Goal: Transaction & Acquisition: Purchase product/service

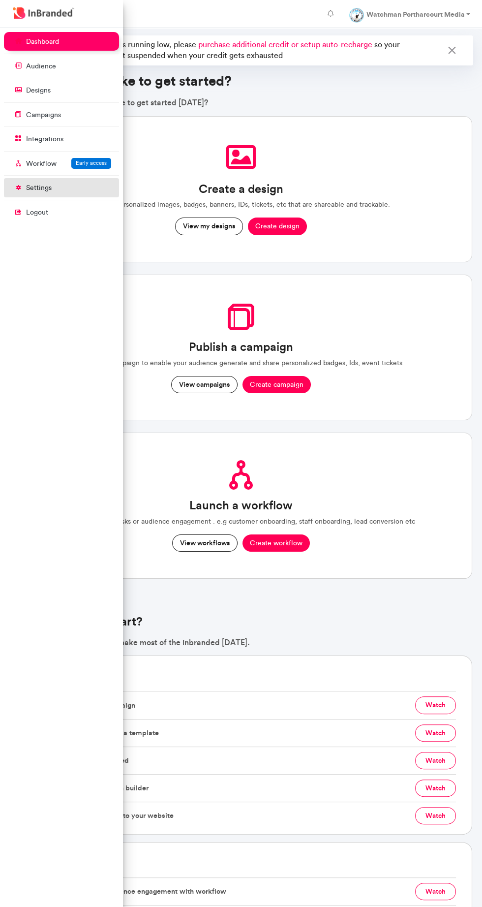
click at [36, 183] on p "settings" at bounding box center [39, 188] width 26 height 10
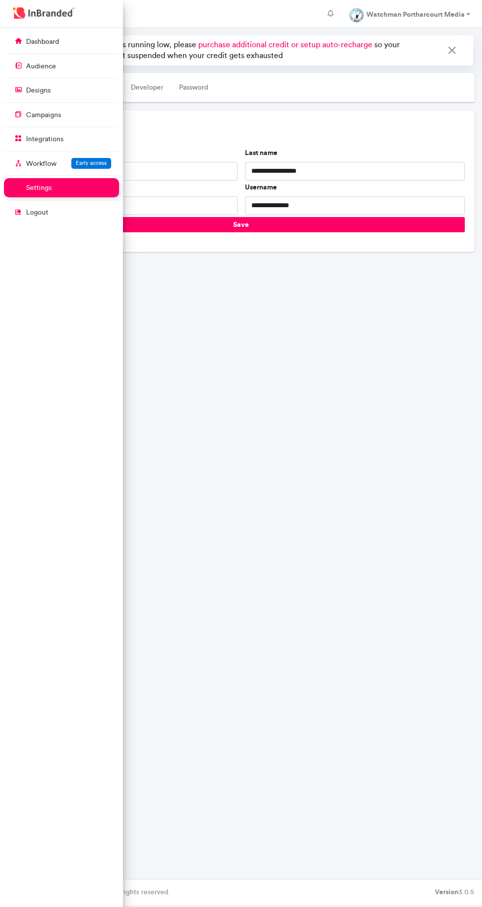
click at [396, 679] on div "**********" at bounding box center [241, 453] width 482 height 851
click at [266, 304] on div "**********" at bounding box center [241, 453] width 482 height 851
click at [275, 342] on div "**********" at bounding box center [241, 453] width 482 height 851
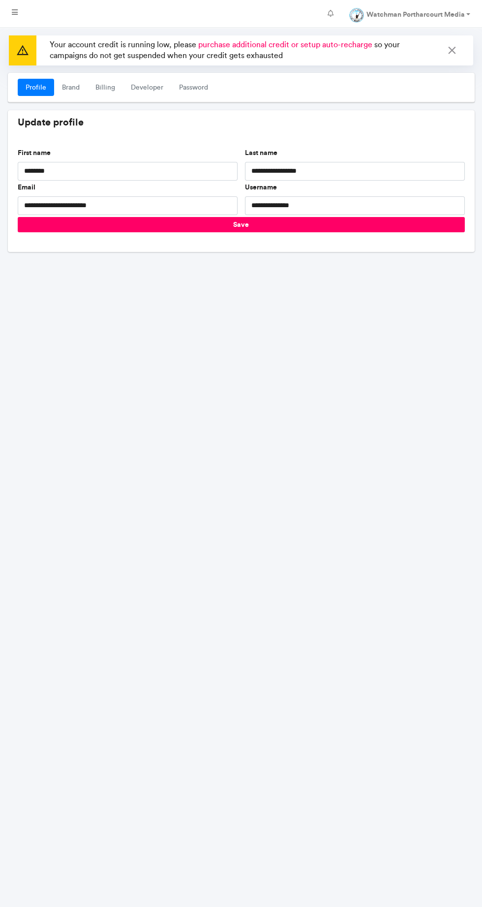
scroll to position [949, 123]
click at [115, 92] on link "Billing" at bounding box center [105, 88] width 35 height 18
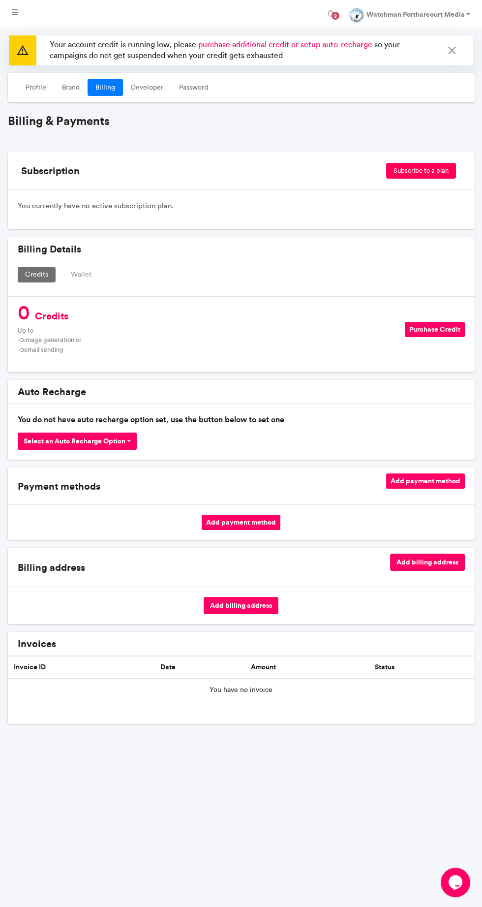
click at [444, 329] on button "Purchase Credit" at bounding box center [435, 329] width 60 height 15
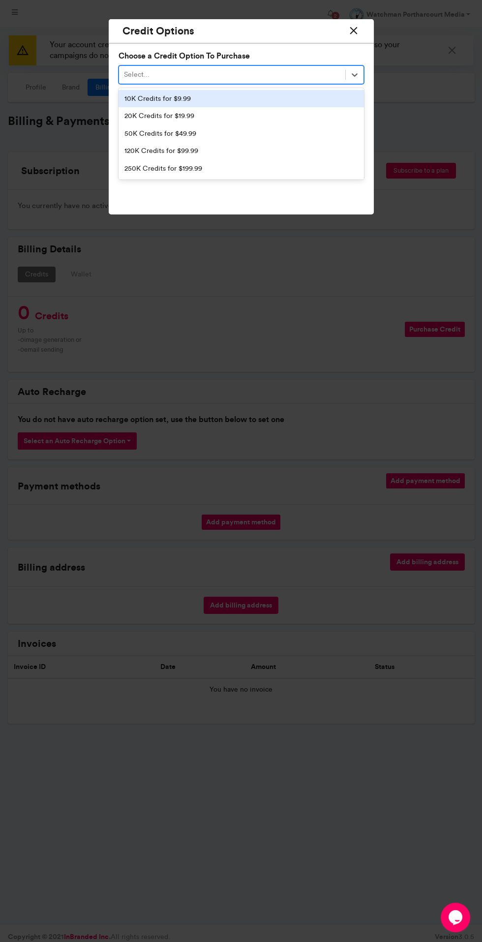
click at [303, 100] on div "10K Credits for $9.99" at bounding box center [242, 99] width 246 height 18
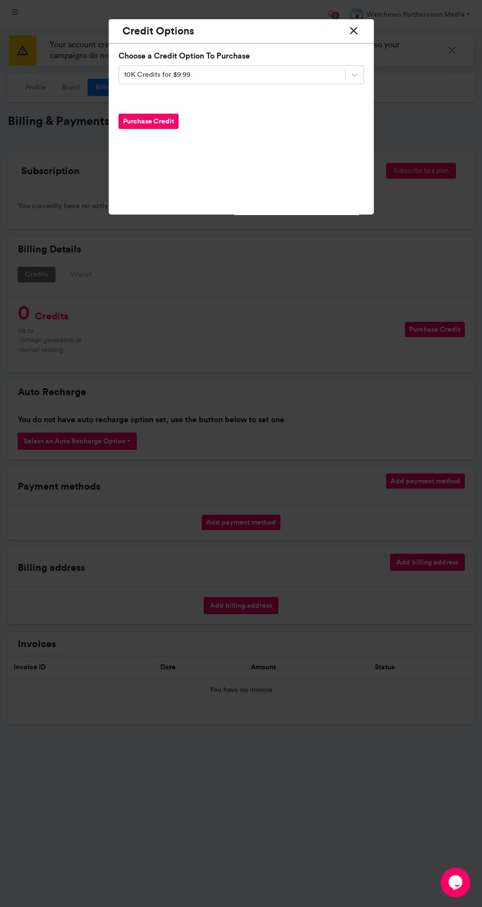
scroll to position [949, 123]
click at [153, 121] on button "Purchase Credit" at bounding box center [149, 121] width 60 height 15
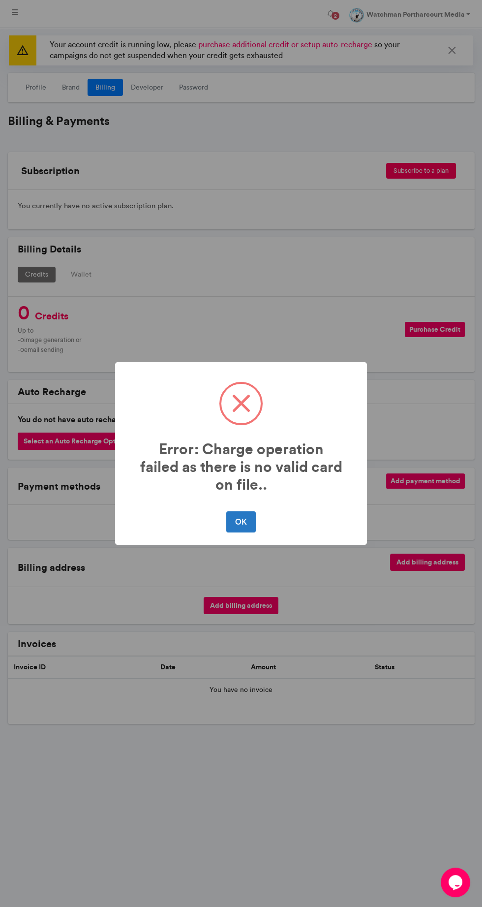
click at [268, 520] on div "OK No Cancel" at bounding box center [241, 522] width 232 height 26
click at [255, 527] on button "OK" at bounding box center [240, 521] width 29 height 21
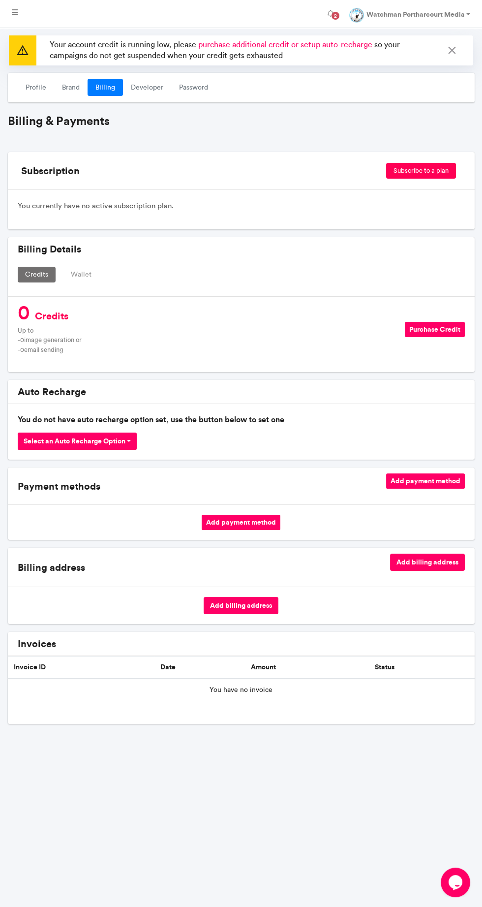
click at [256, 521] on button "Add payment method" at bounding box center [241, 522] width 79 height 15
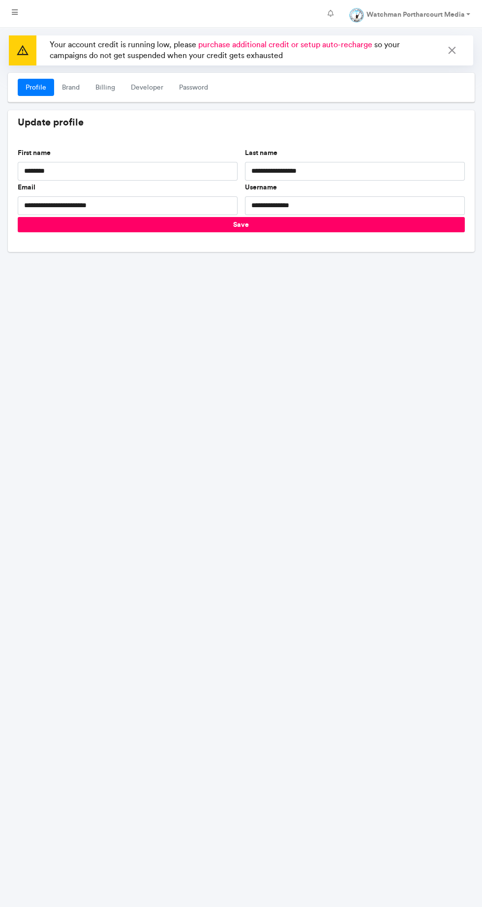
scroll to position [4, 0]
click at [89, 82] on link "Billing" at bounding box center [105, 88] width 35 height 18
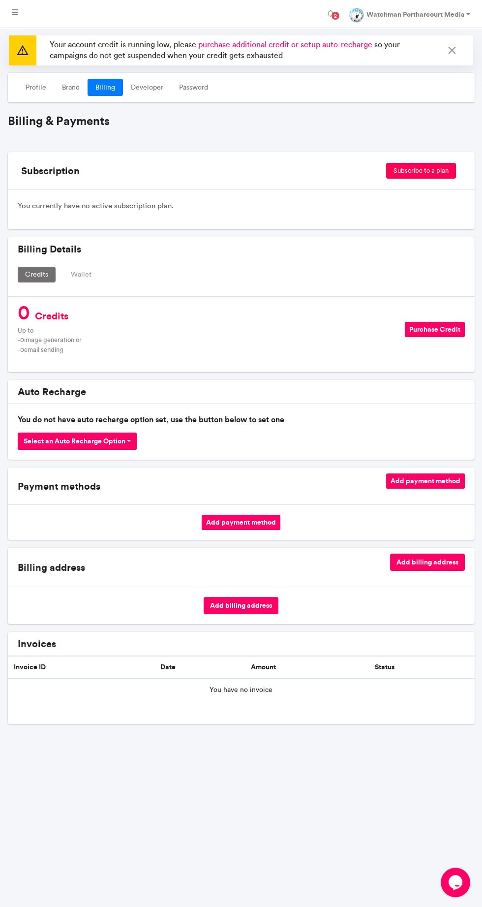
click at [225, 522] on button "Add payment method" at bounding box center [241, 522] width 79 height 15
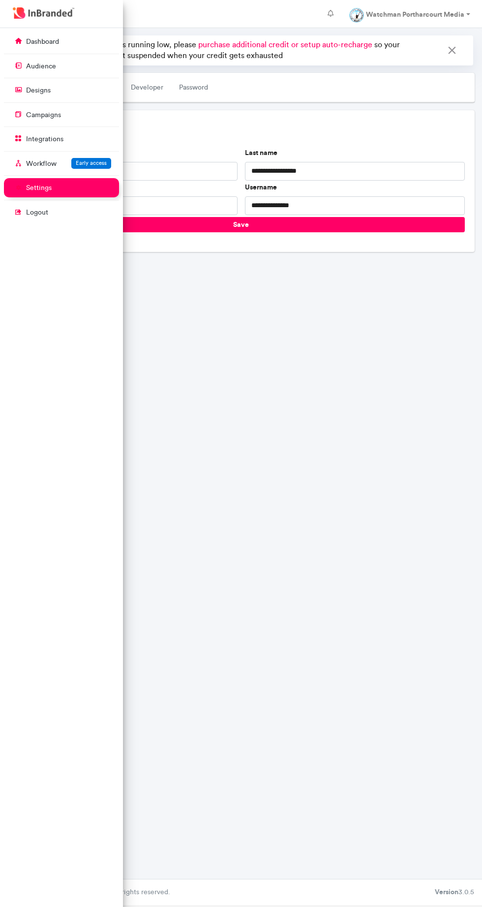
scroll to position [1, 0]
click at [253, 116] on h5 "Update profile" at bounding box center [241, 122] width 447 height 12
click at [344, 101] on div "Profile Brand Billing Developer Password" at bounding box center [241, 88] width 467 height 30
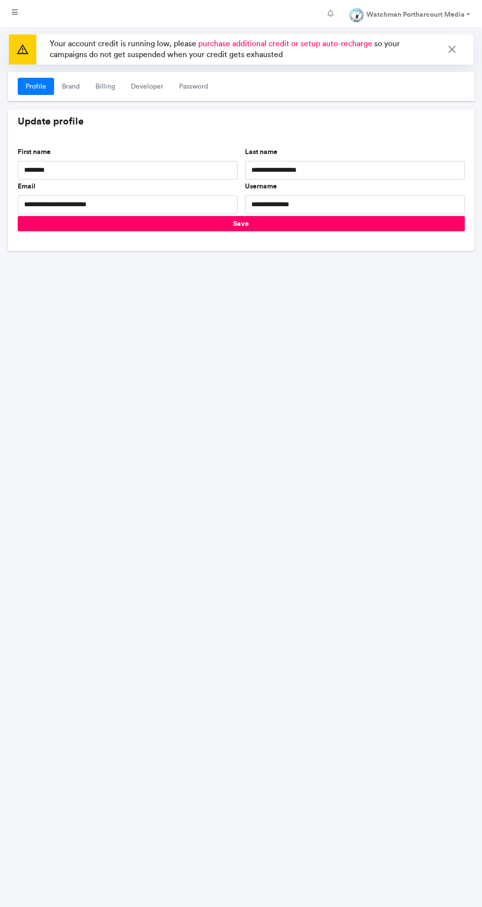
scroll to position [4, 0]
click at [111, 90] on link "Billing" at bounding box center [105, 87] width 35 height 18
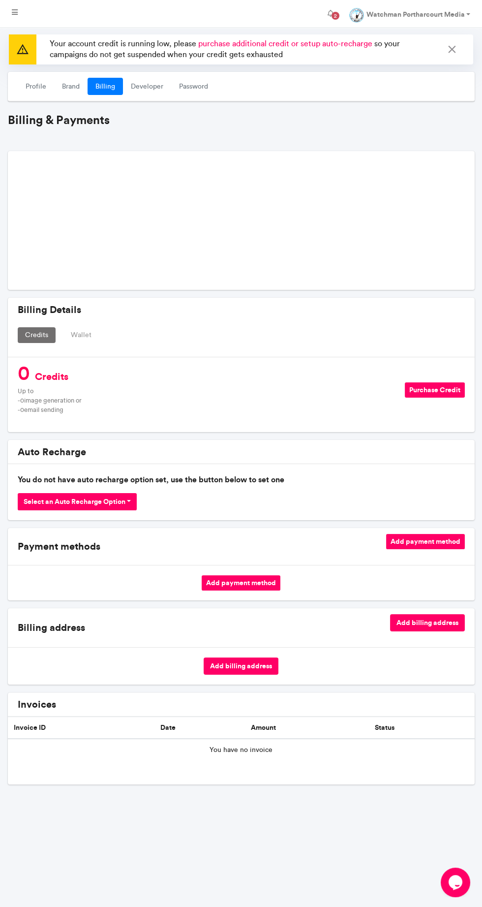
scroll to position [0, 0]
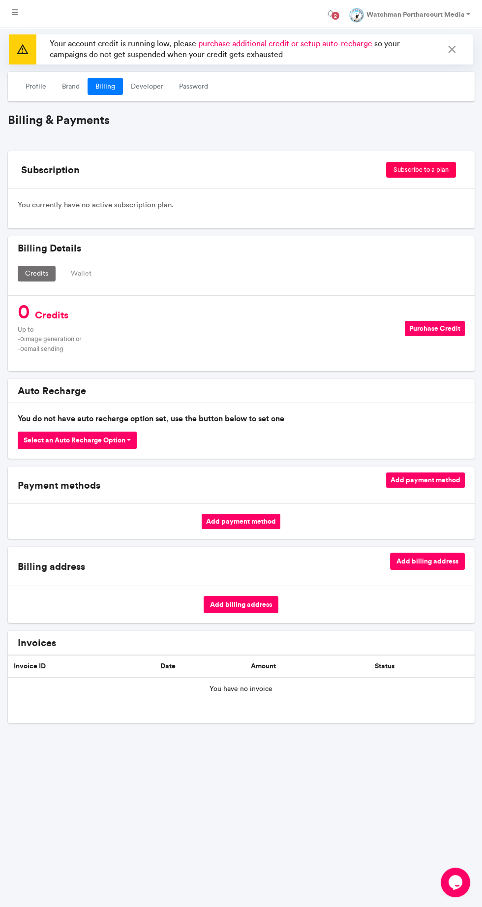
click at [246, 520] on button "Add payment method" at bounding box center [241, 521] width 79 height 15
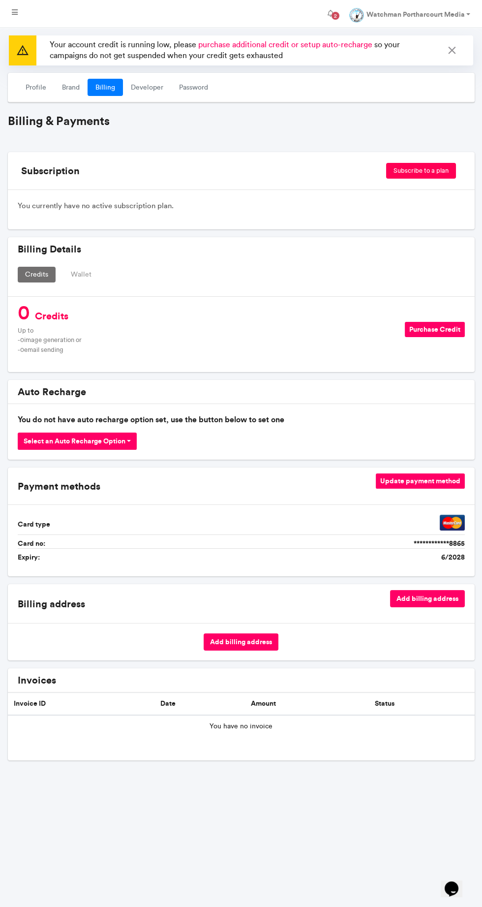
click at [427, 170] on button "Subscribe to a plan" at bounding box center [421, 171] width 70 height 16
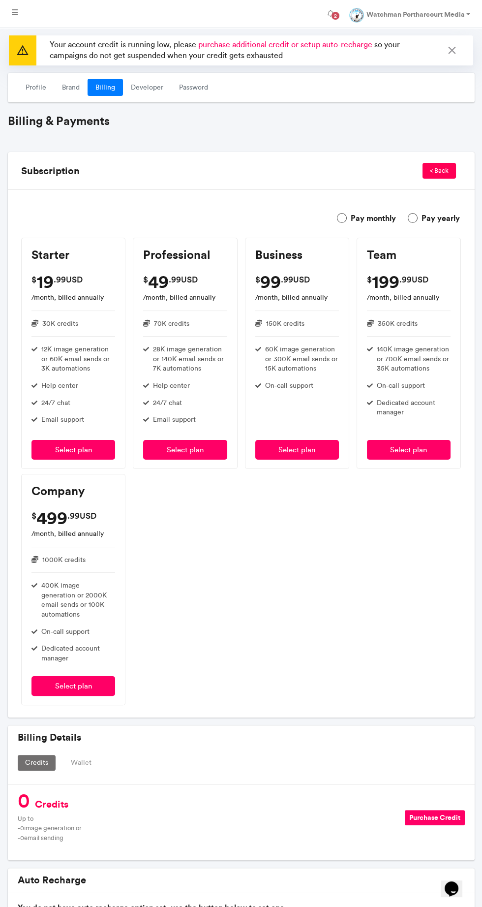
click at [445, 174] on button "< Back" at bounding box center [439, 171] width 33 height 16
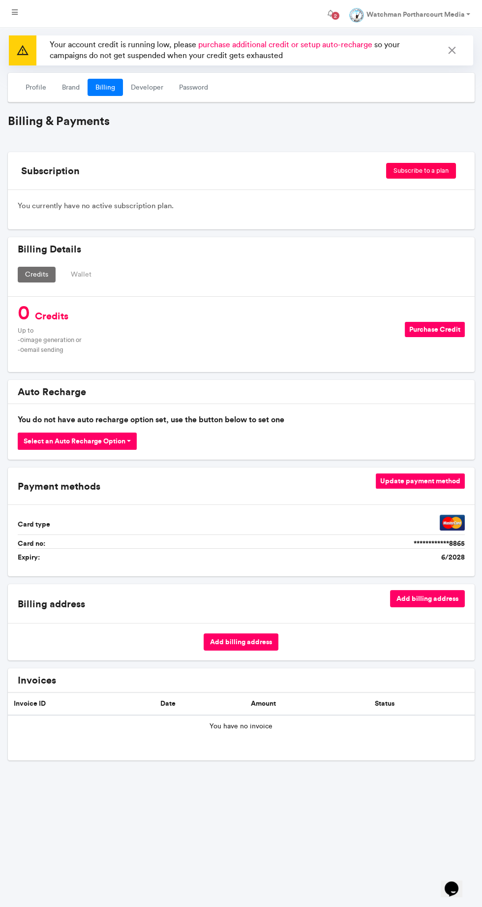
scroll to position [923, 123]
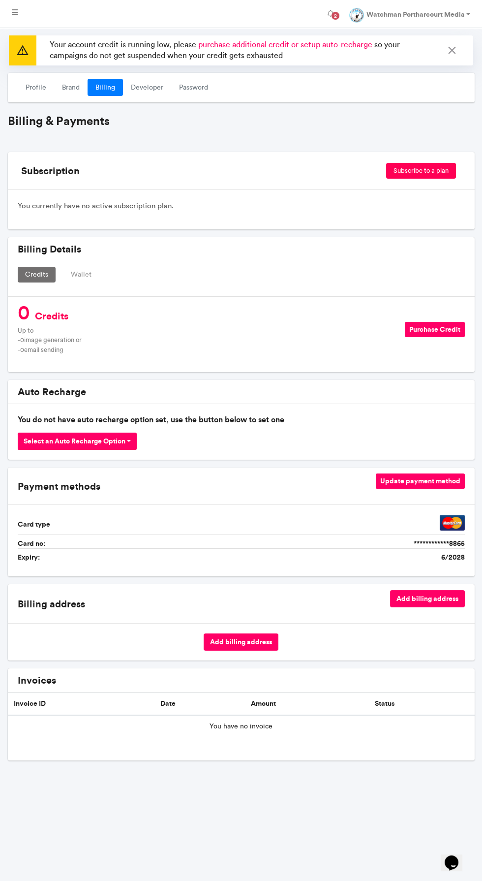
click at [447, 327] on button "Purchase Credit" at bounding box center [435, 329] width 60 height 15
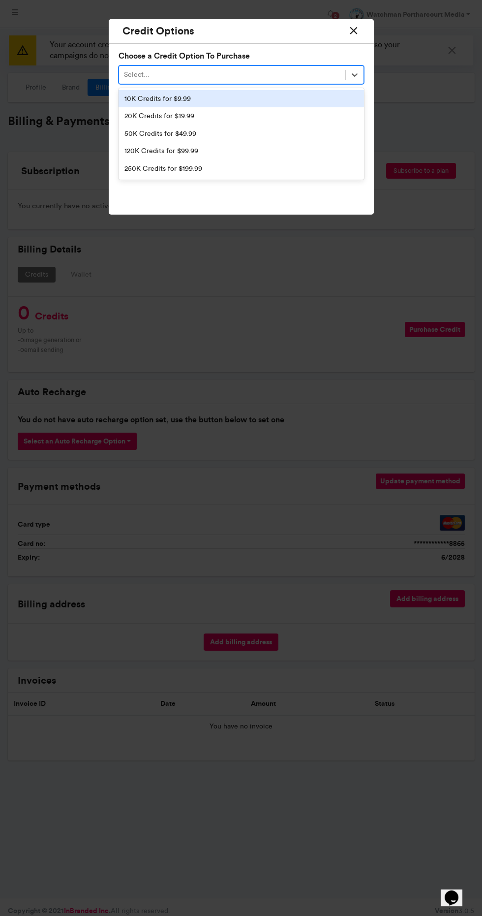
click at [282, 106] on div "10K Credits for $9.99" at bounding box center [242, 99] width 246 height 18
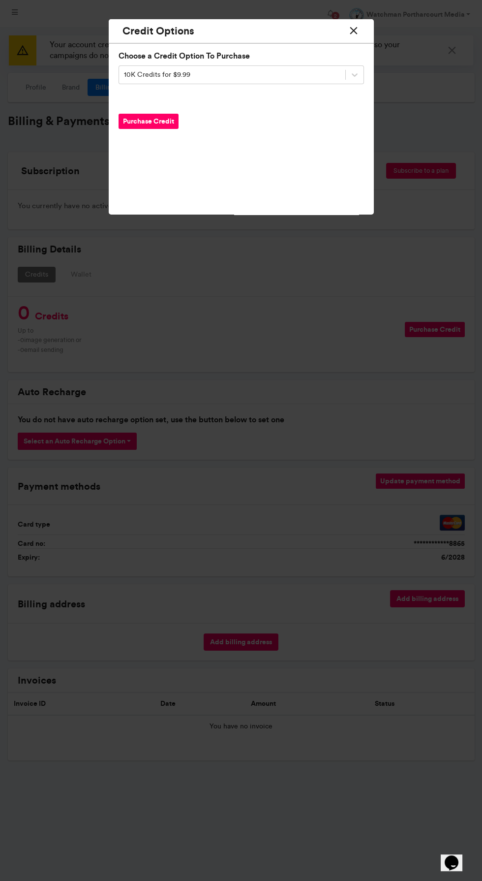
click at [158, 125] on button "Purchase Credit" at bounding box center [149, 121] width 60 height 15
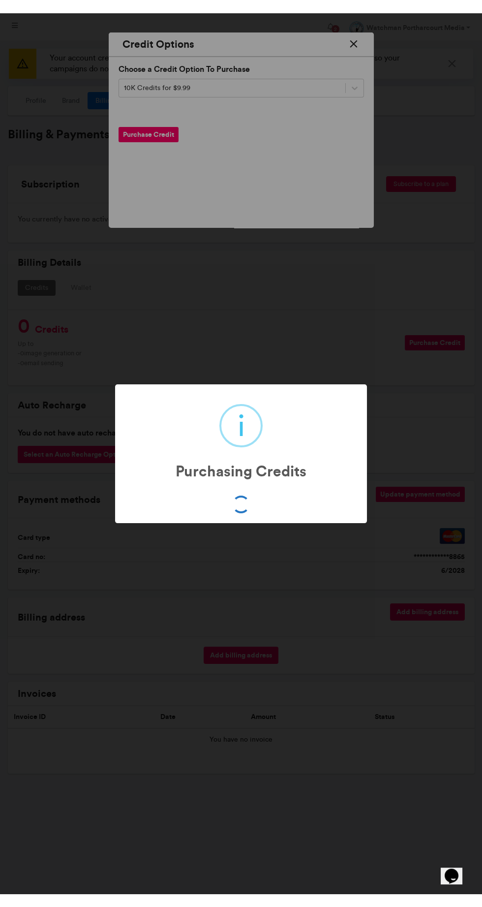
scroll to position [949, 123]
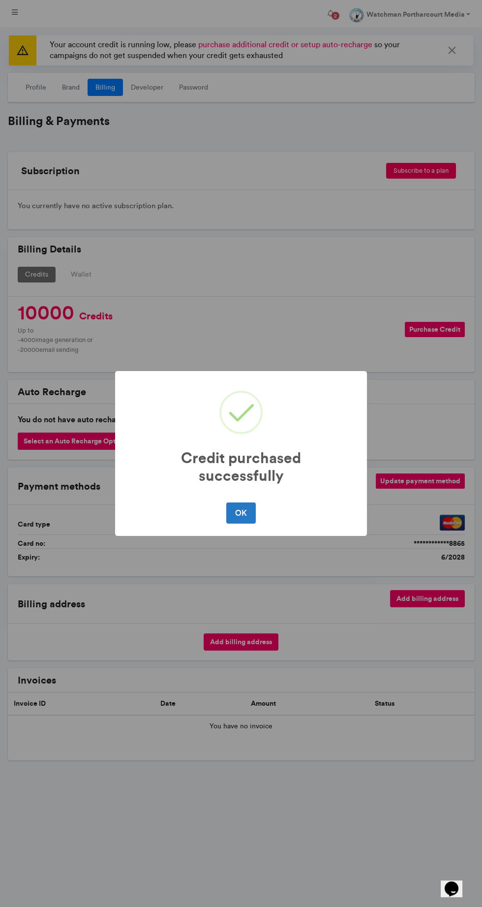
click at [243, 535] on div at bounding box center [241, 535] width 252 height 2
click at [242, 517] on button "OK" at bounding box center [240, 512] width 29 height 21
